Goal: Information Seeking & Learning: Find contact information

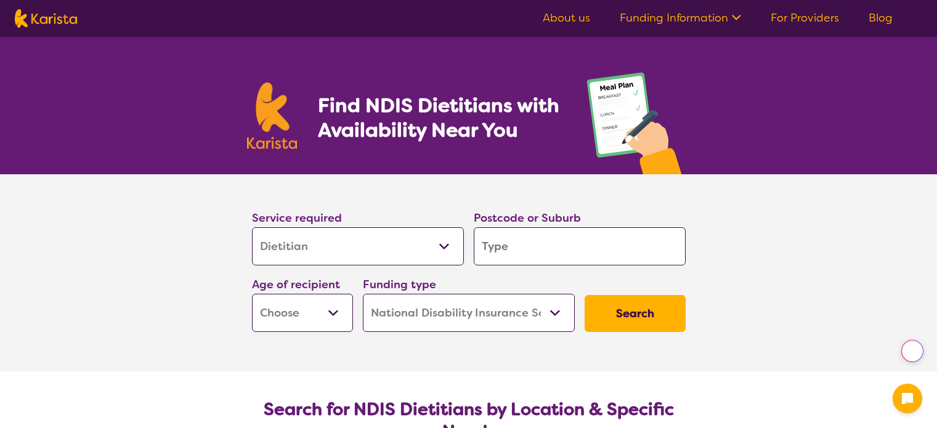
select select "Dietitian"
select select "NDIS"
select select "Dietitian"
select select "NDIS"
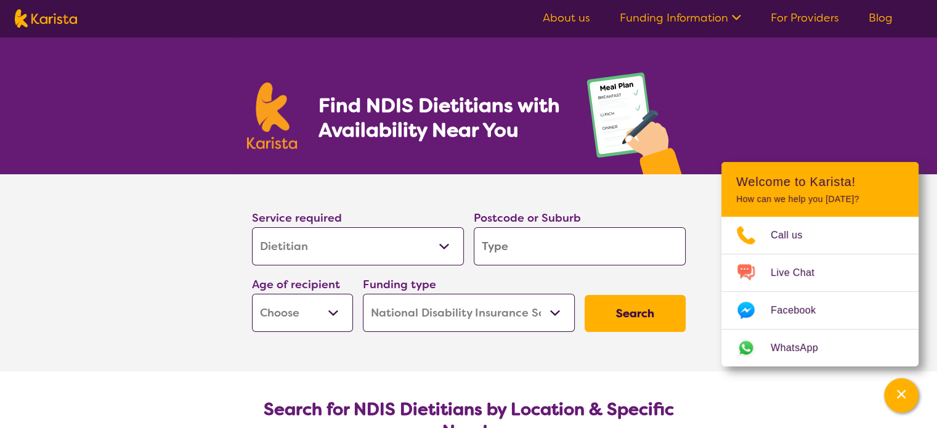
drag, startPoint x: 938, startPoint y: 57, endPoint x: 916, endPoint y: 17, distance: 46.3
click at [541, 258] on input "search" at bounding box center [580, 246] width 212 height 38
type input "3"
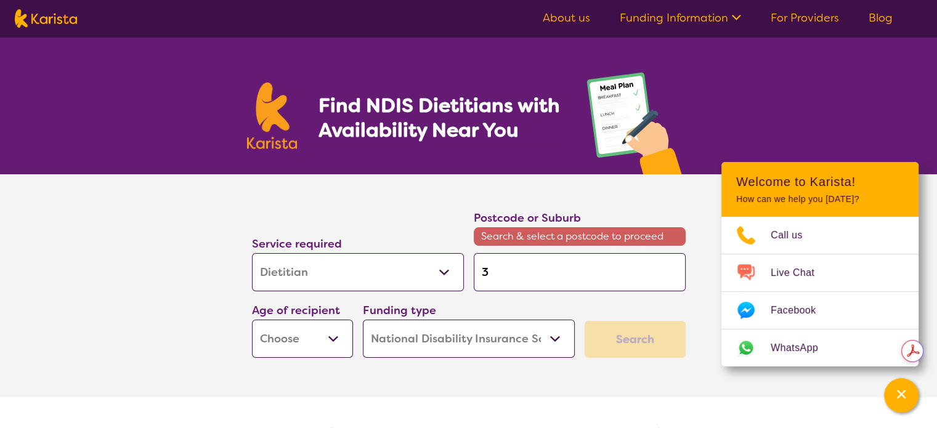
type input "31"
type input "319"
type input "3190"
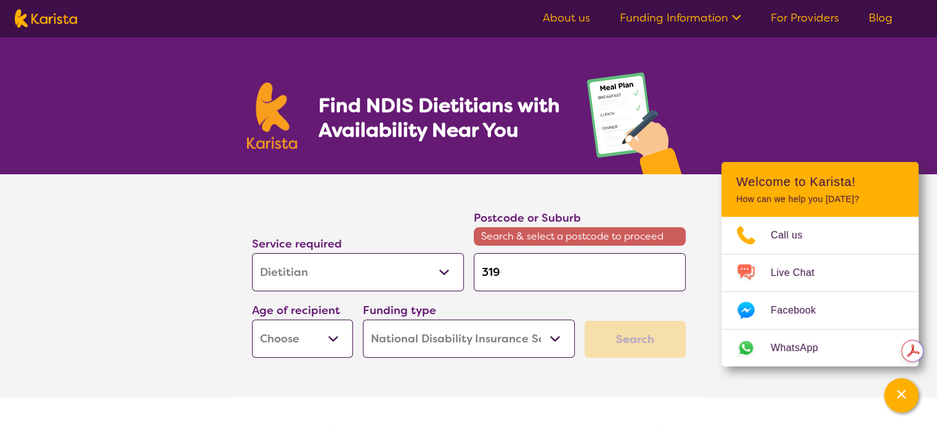
type input "3190"
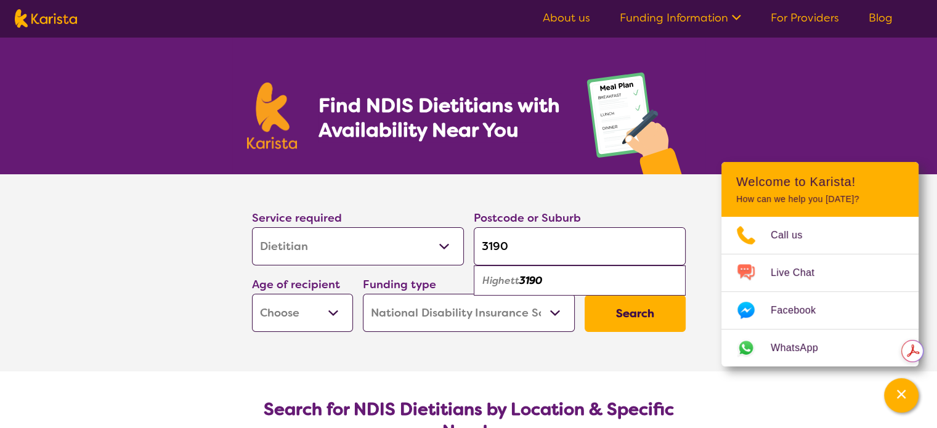
type input "3190"
click at [510, 272] on div "Highett 3190" at bounding box center [580, 280] width 200 height 23
click at [335, 313] on select "Early Childhood - 0 to 9 Child - 10 to 11 Adolescent - 12 to 17 Adult - 18 to 6…" at bounding box center [302, 313] width 101 height 38
select select "AD"
click at [252, 294] on select "Early Childhood - 0 to 9 Child - 10 to 11 Adolescent - 12 to 17 Adult - 18 to 6…" at bounding box center [302, 313] width 101 height 38
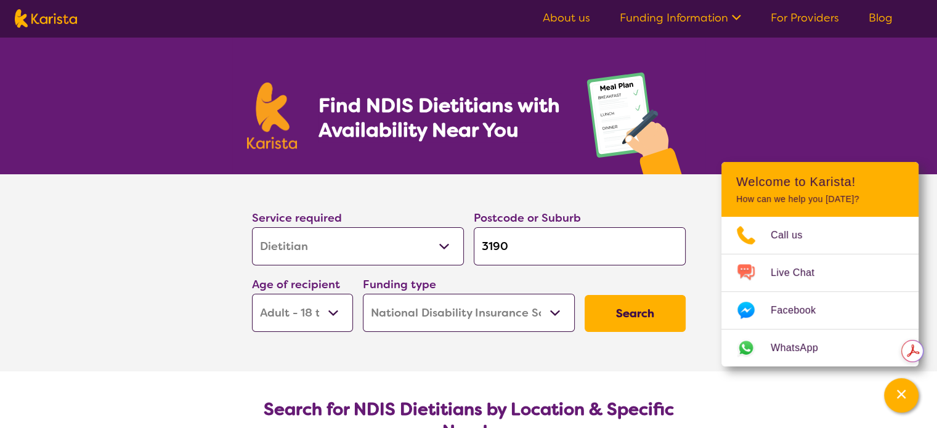
select select "AD"
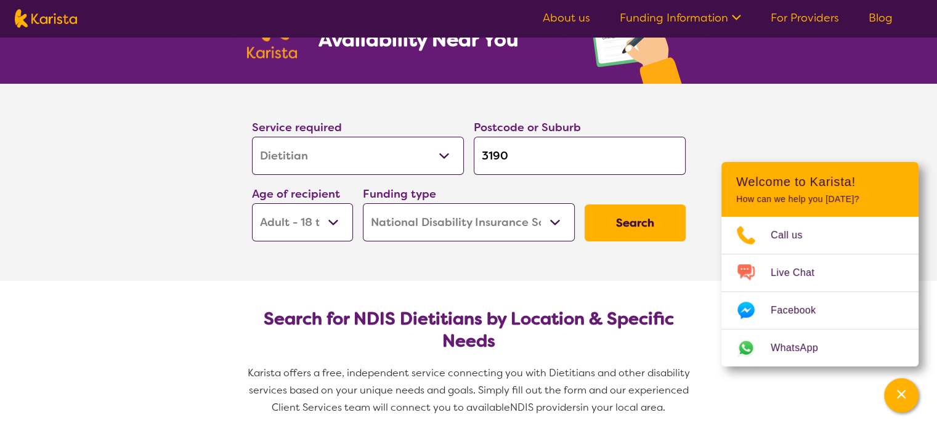
scroll to position [84, 0]
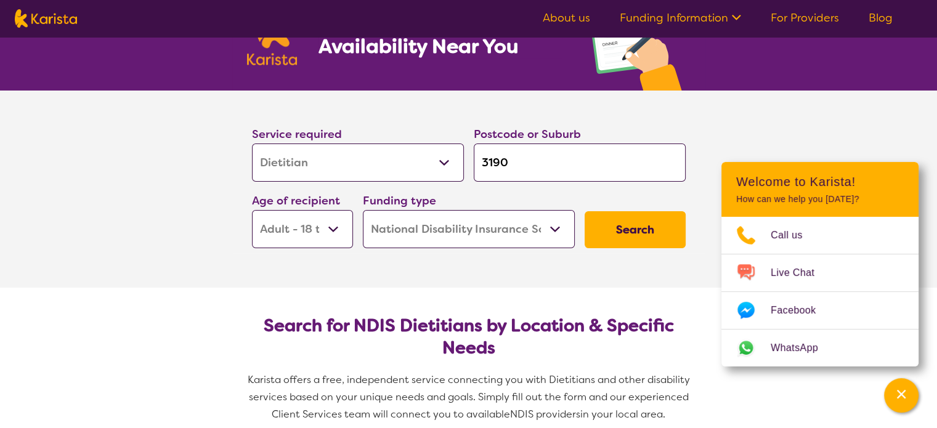
click at [626, 226] on button "Search" at bounding box center [634, 229] width 101 height 37
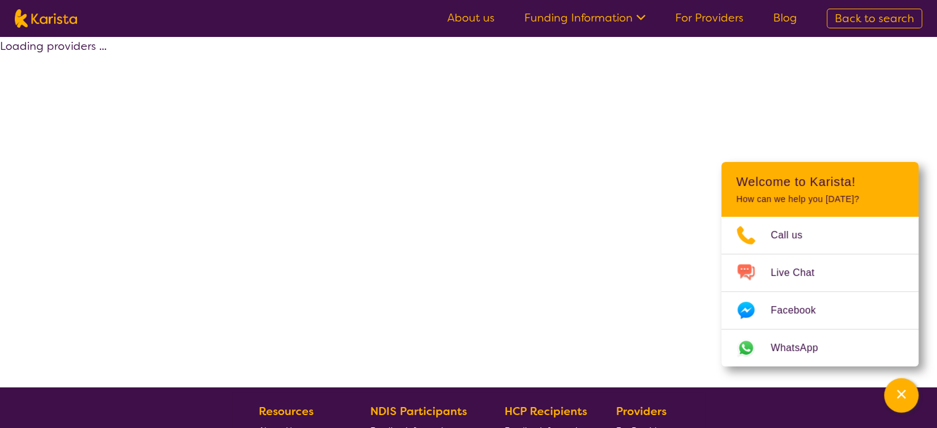
select select "by_score"
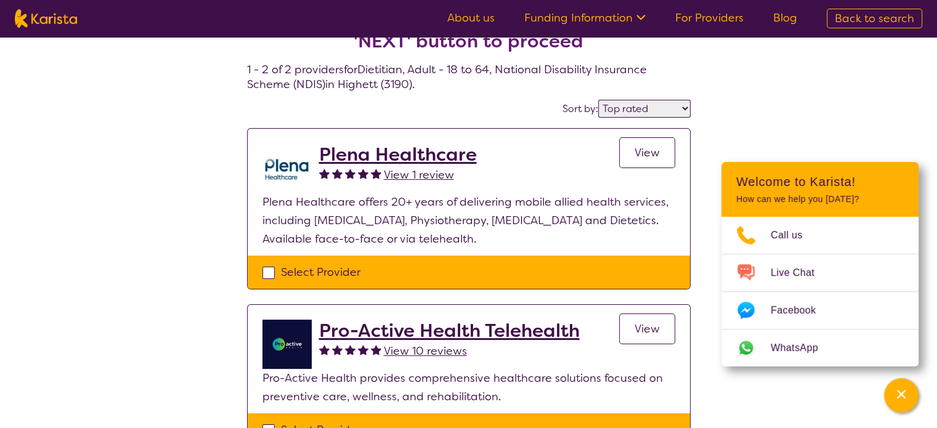
scroll to position [60, 0]
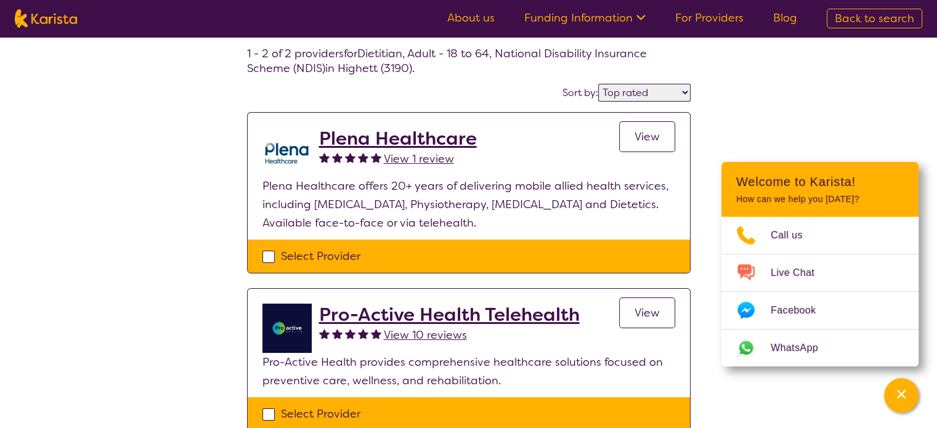
click at [644, 137] on span "View" at bounding box center [646, 136] width 25 height 15
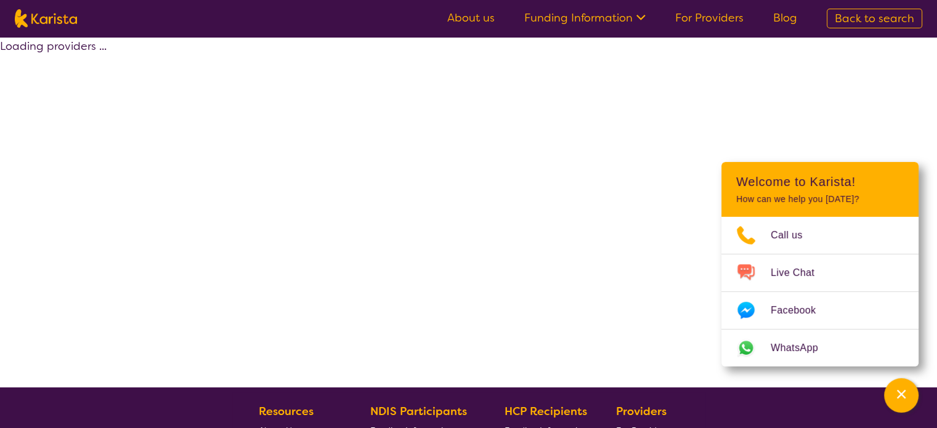
scroll to position [60, 0]
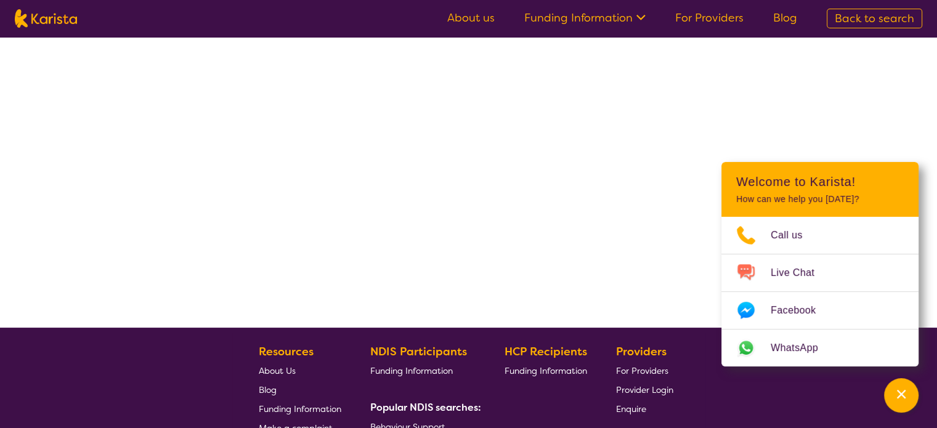
select select "by_score"
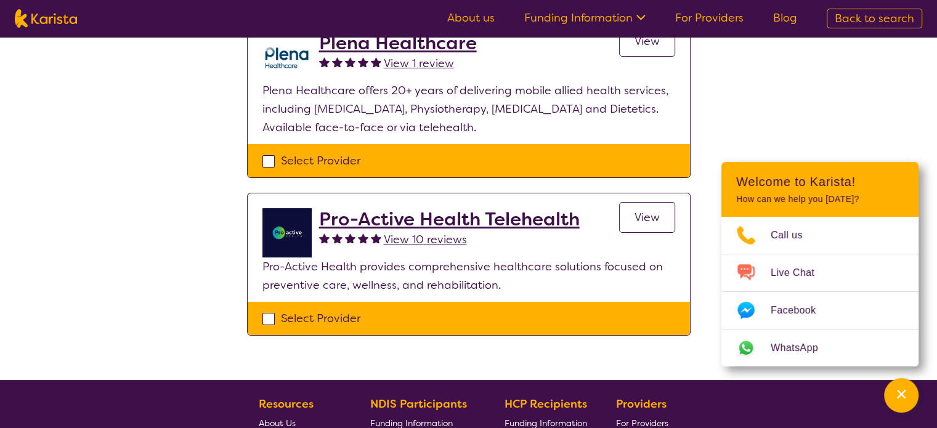
scroll to position [191, 0]
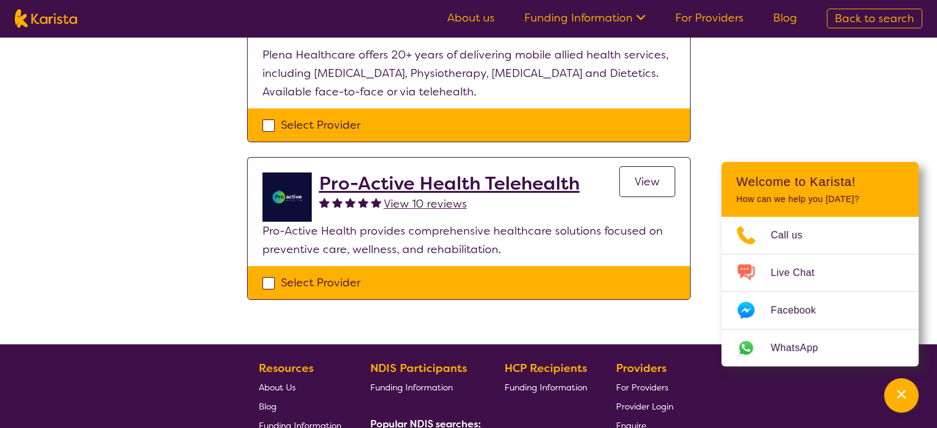
click at [638, 177] on span "View" at bounding box center [646, 181] width 25 height 15
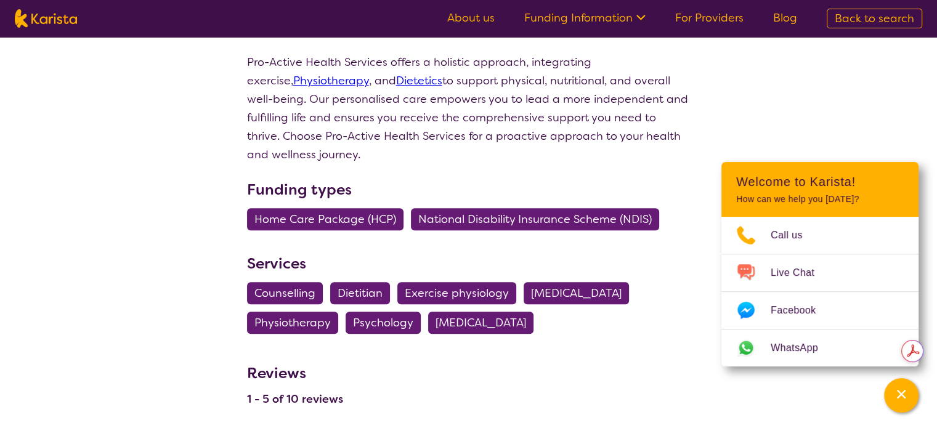
click at [347, 282] on span "Dietitian" at bounding box center [359, 293] width 45 height 22
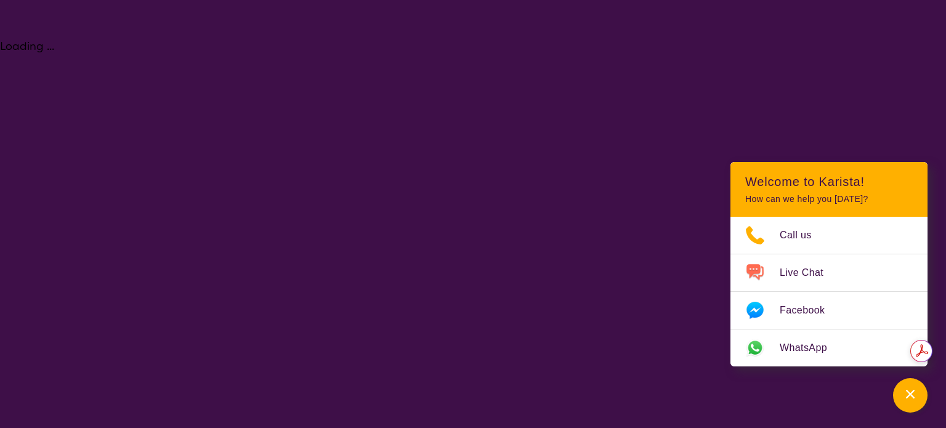
select select "Dietitian"
select select "AD"
select select "NDIS"
select select "Dietitian"
select select "AD"
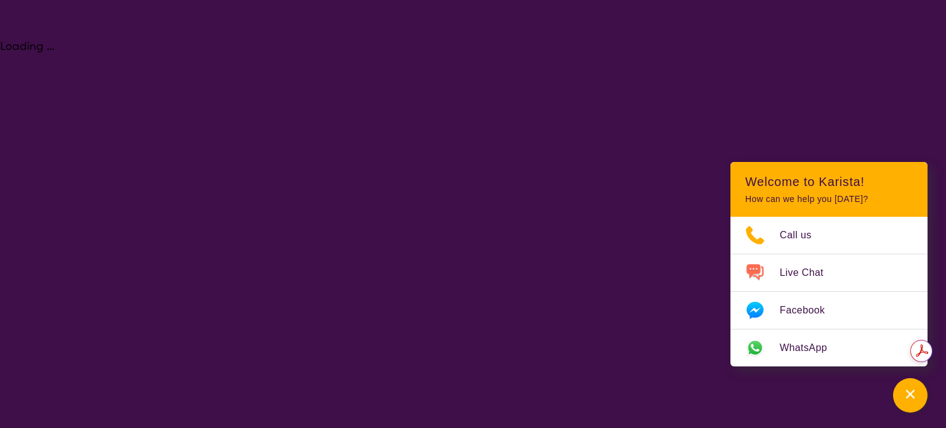
select select "NDIS"
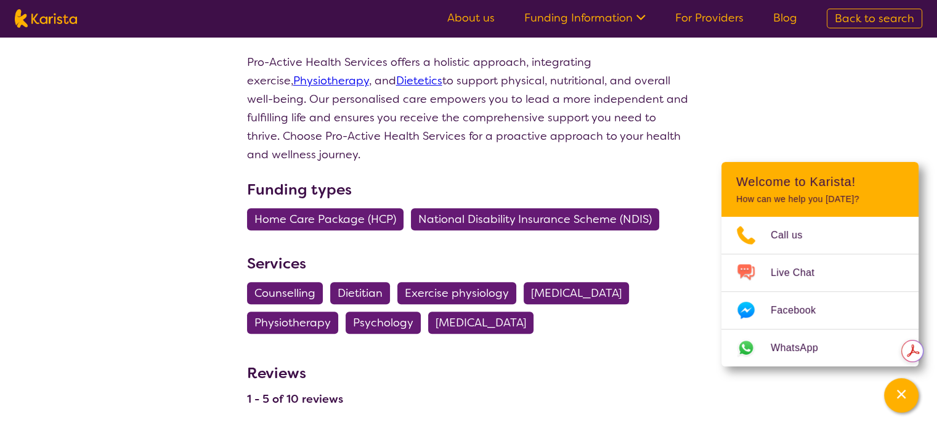
scroll to position [191, 0]
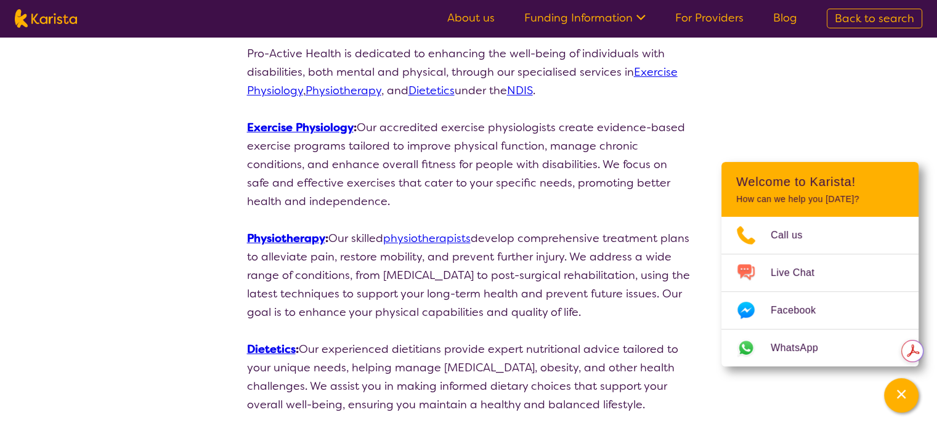
select select "by_score"
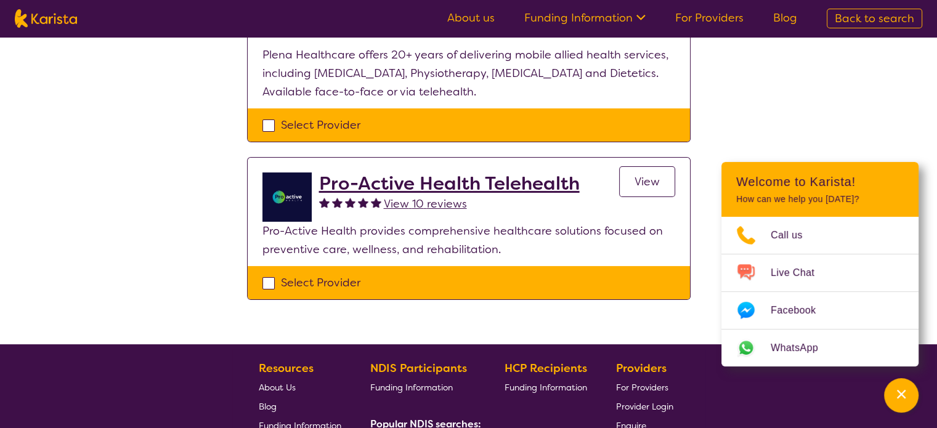
select select "Dietitian"
select select "AD"
select select "NDIS"
select select "Dietitian"
select select "AD"
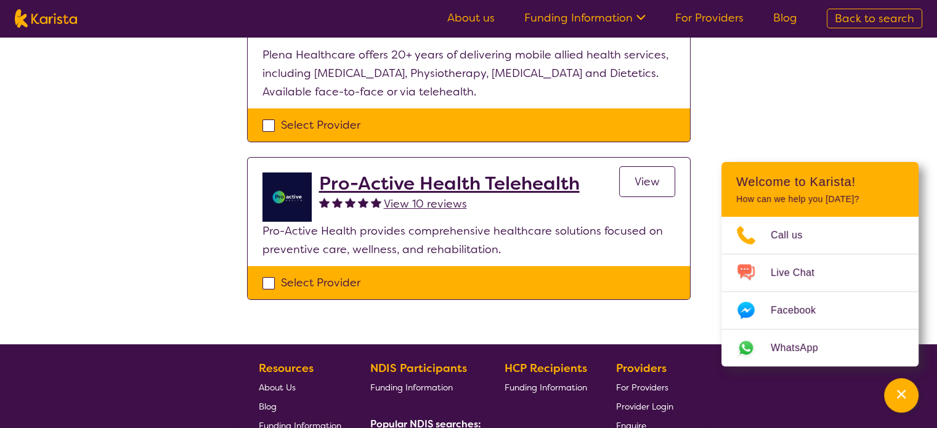
select select "NDIS"
